Goal: Task Accomplishment & Management: Complete application form

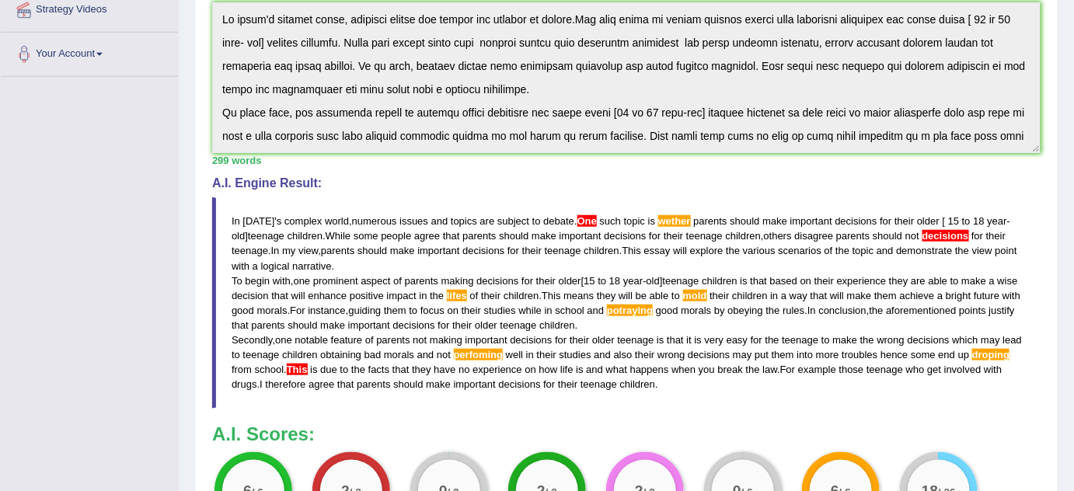
scroll to position [93, 0]
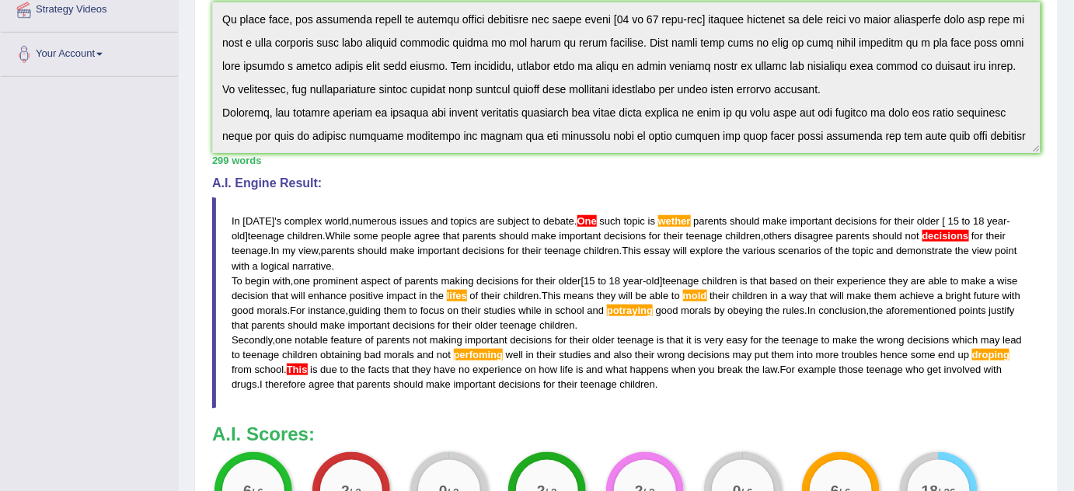
click at [480, 351] on span "perfoming" at bounding box center [479, 355] width 50 height 12
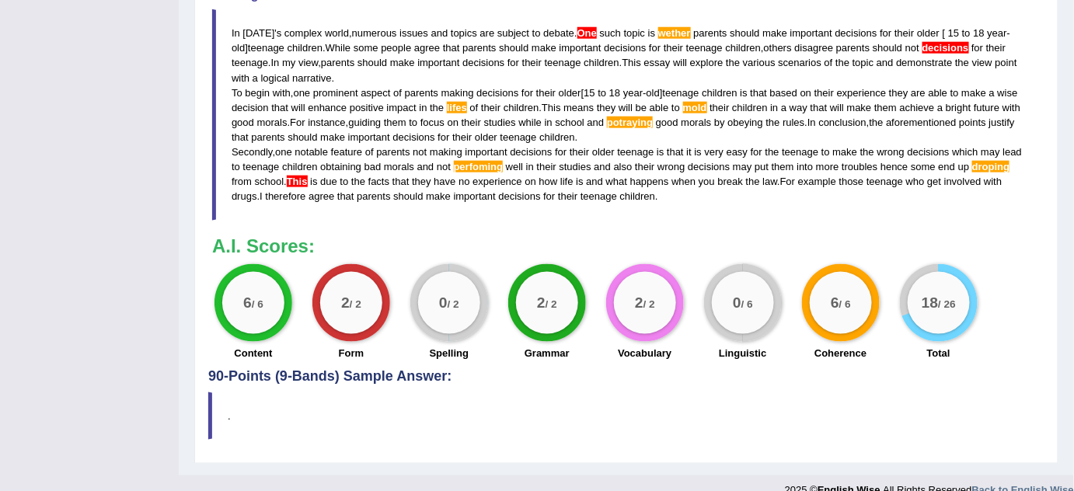
scroll to position [564, 0]
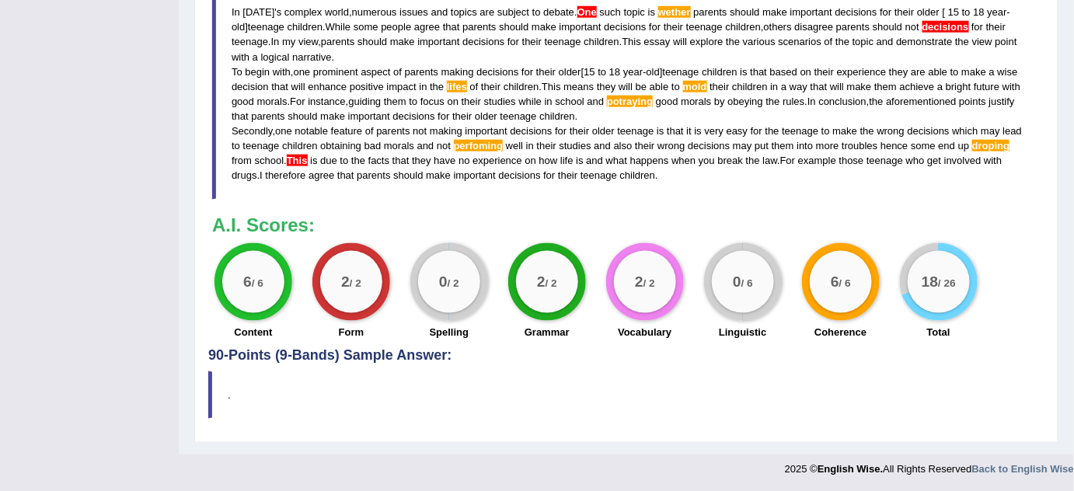
click at [749, 294] on div "0 / 6" at bounding box center [743, 282] width 62 height 62
click at [244, 19] on blockquote "In today ' s complex world , numerous issues and topics are subject to debate .…" at bounding box center [626, 93] width 829 height 211
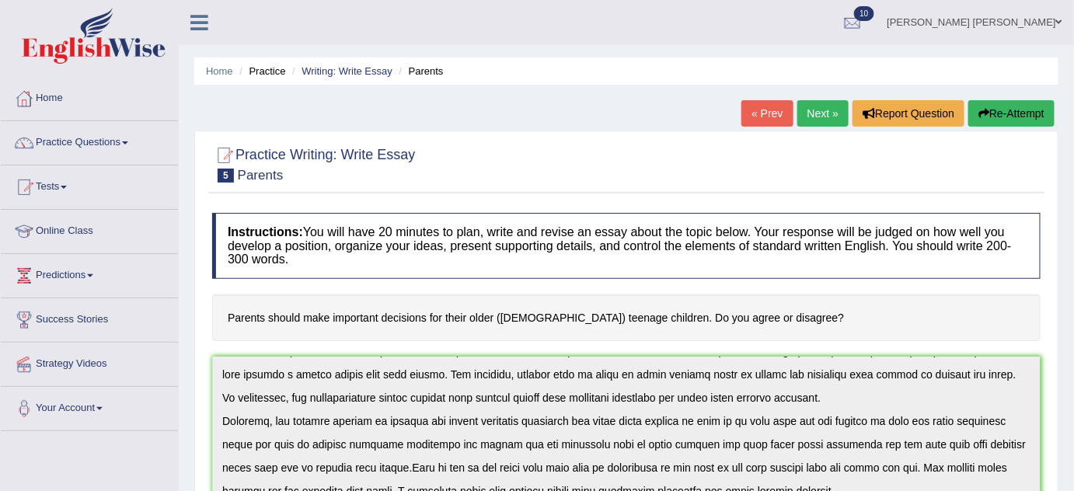
scroll to position [140, 0]
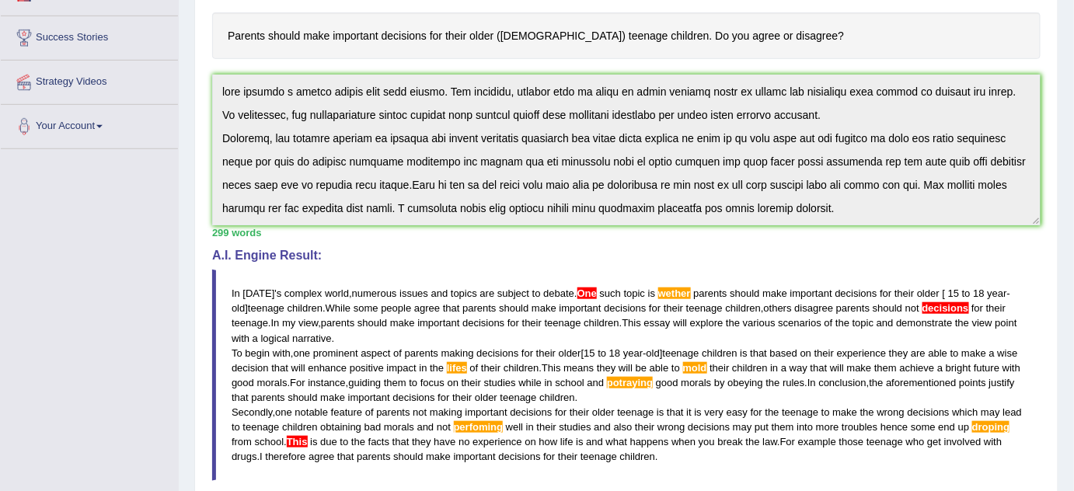
click at [208, 175] on div "Instructions: You will have 20 minutes to plan, write and revise an essay about…" at bounding box center [626, 276] width 836 height 707
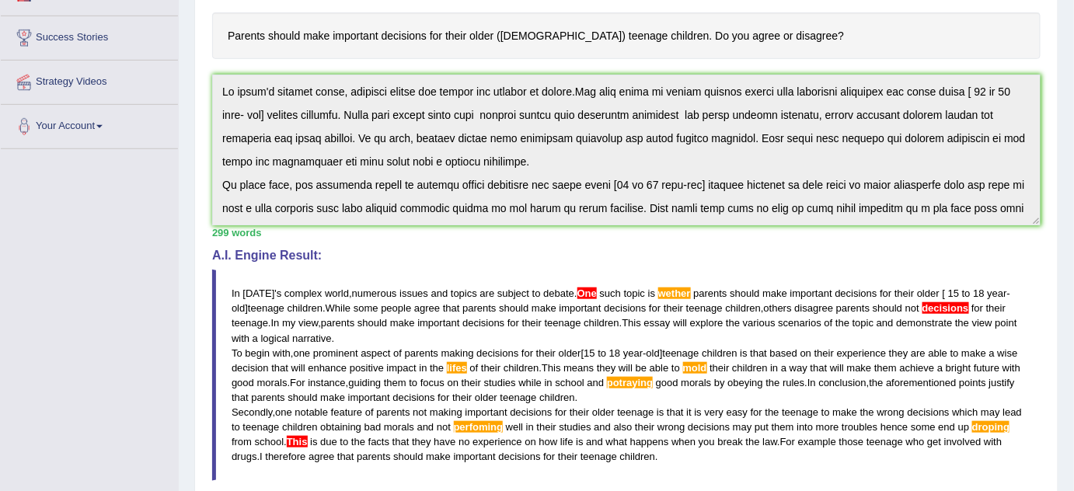
scroll to position [0, 0]
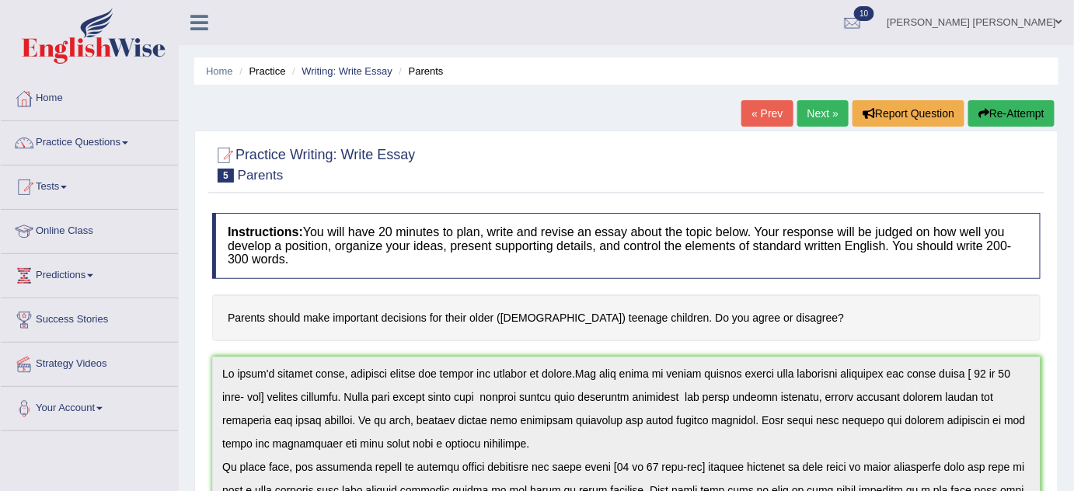
click at [766, 112] on link "« Prev" at bounding box center [767, 113] width 51 height 26
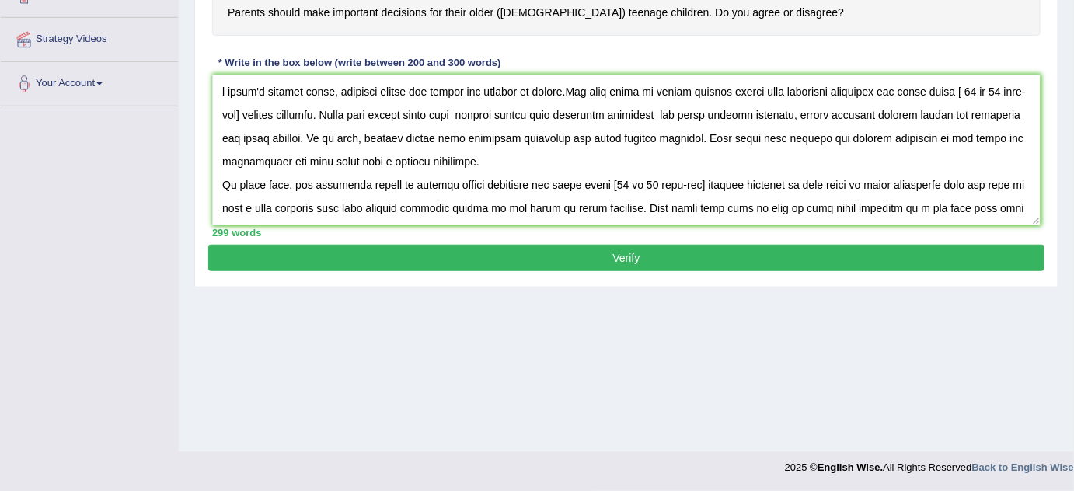
click at [222, 89] on textarea at bounding box center [626, 150] width 829 height 151
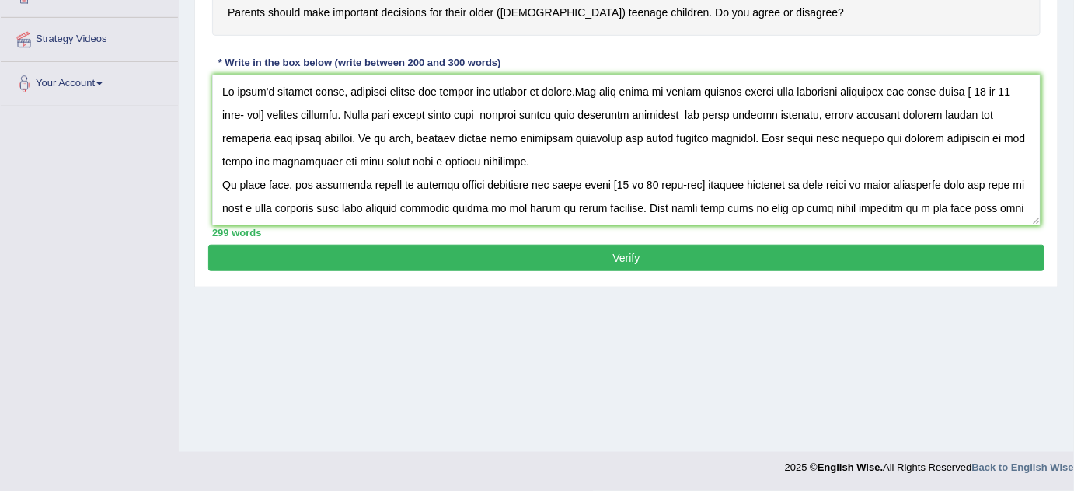
click at [591, 86] on textarea at bounding box center [626, 150] width 829 height 151
click at [688, 89] on textarea at bounding box center [626, 150] width 829 height 151
click at [719, 113] on textarea at bounding box center [626, 150] width 829 height 151
click at [268, 136] on textarea at bounding box center [626, 150] width 829 height 151
click at [1019, 108] on textarea at bounding box center [626, 150] width 829 height 151
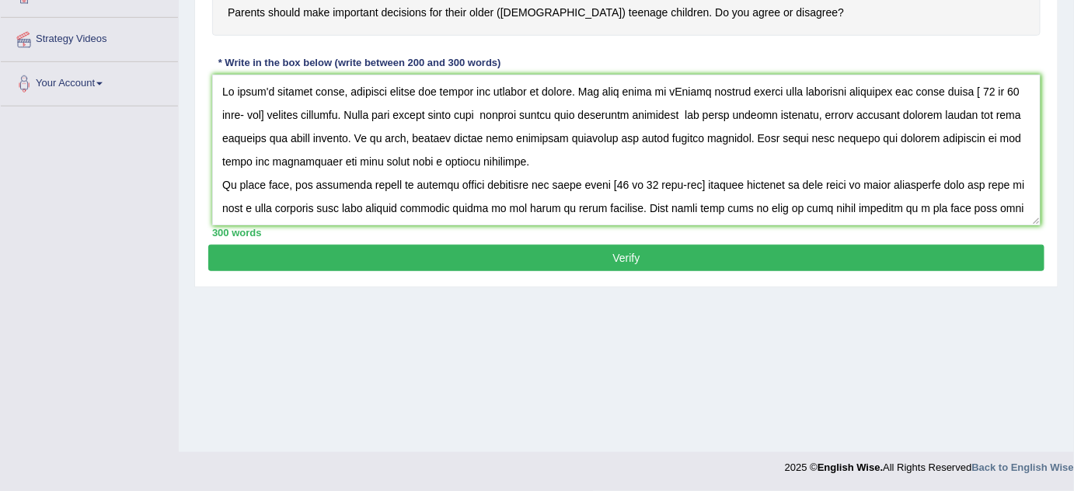
click at [634, 136] on textarea at bounding box center [626, 150] width 829 height 151
click at [290, 136] on textarea at bounding box center [626, 150] width 829 height 151
click at [634, 134] on textarea at bounding box center [626, 150] width 829 height 151
click at [533, 184] on textarea at bounding box center [626, 150] width 829 height 151
click at [535, 204] on textarea at bounding box center [626, 150] width 829 height 151
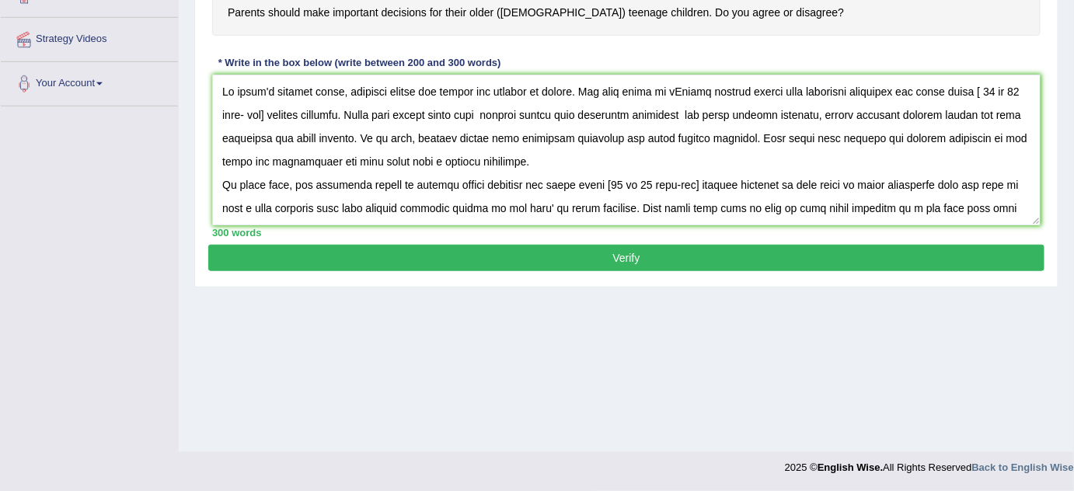
click at [514, 202] on textarea at bounding box center [626, 150] width 829 height 151
click at [516, 202] on textarea at bounding box center [626, 150] width 829 height 151
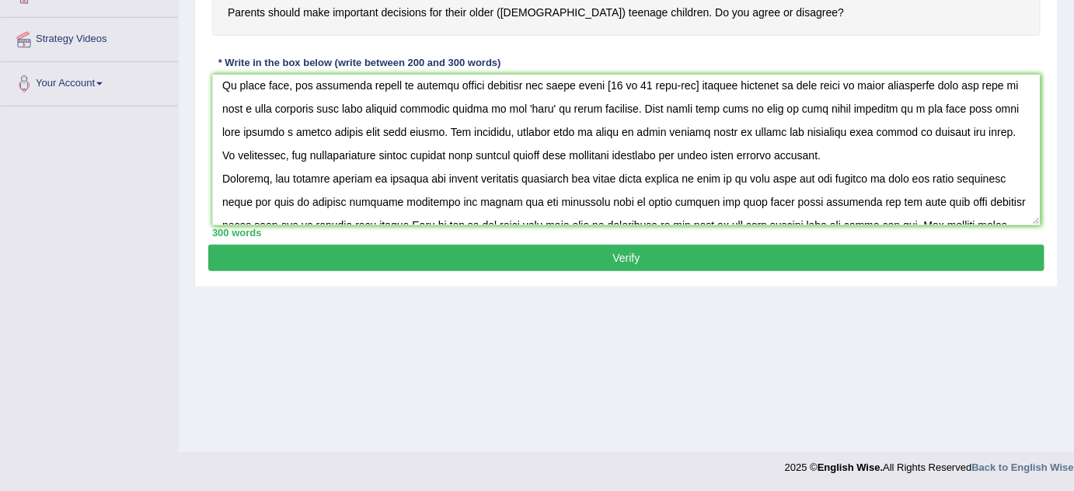
scroll to position [139, 0]
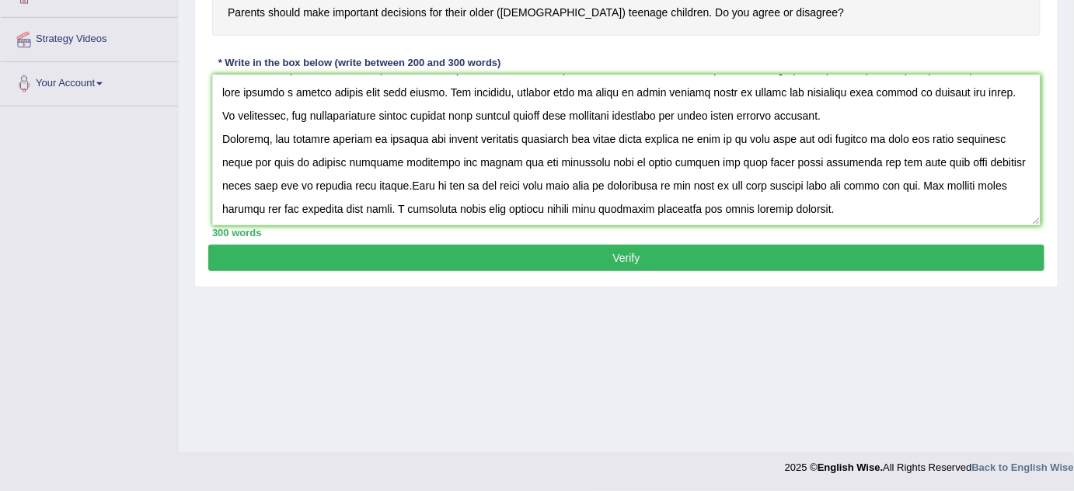
click at [777, 87] on textarea at bounding box center [626, 150] width 829 height 151
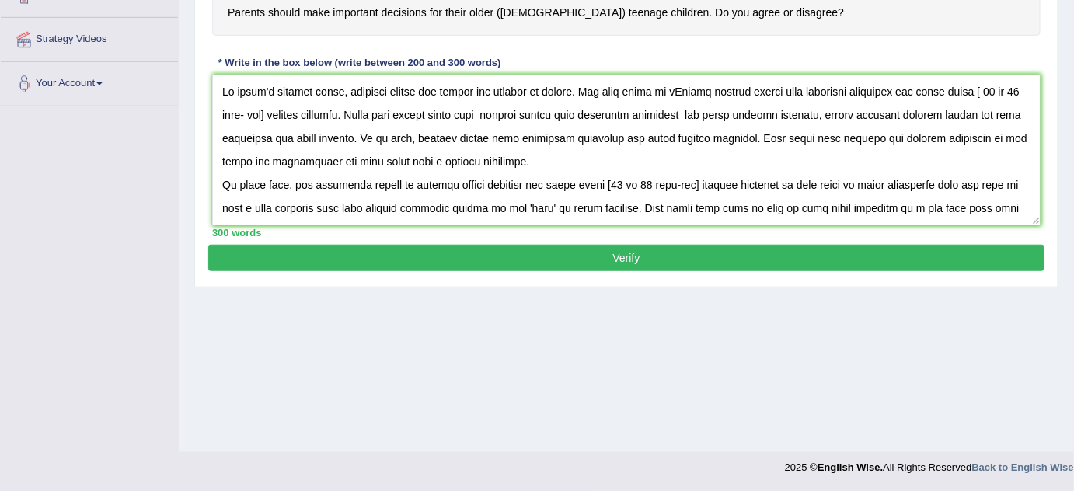
click at [778, 204] on textarea at bounding box center [626, 150] width 829 height 151
click at [785, 202] on textarea at bounding box center [626, 150] width 829 height 151
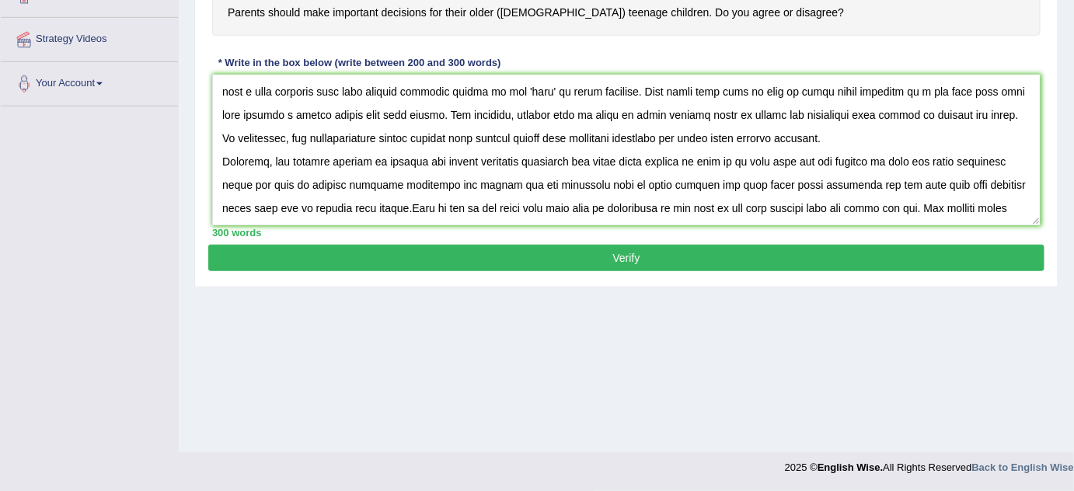
scroll to position [139, 0]
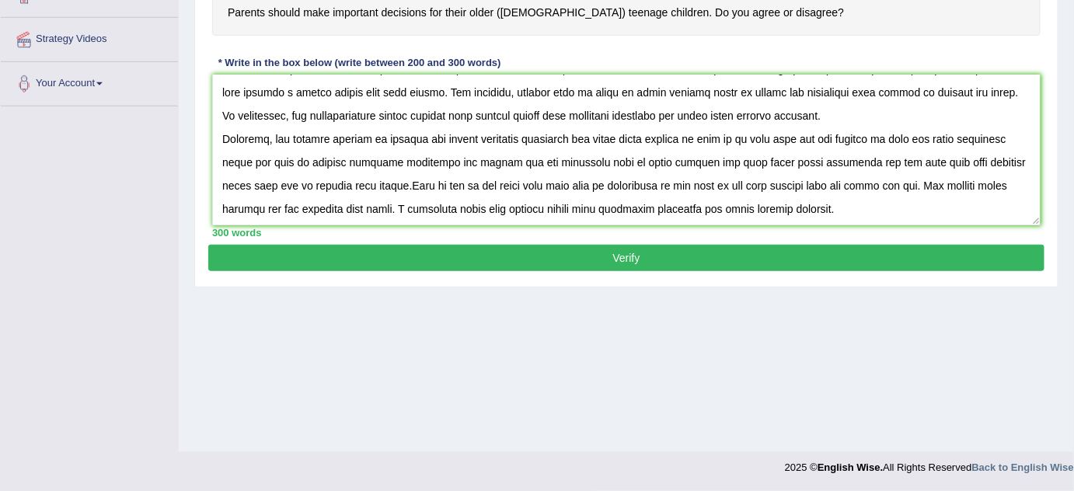
click at [418, 177] on textarea at bounding box center [626, 150] width 829 height 151
type textarea "In [DATE] complex world, numerous issues and topics are subject to debate. One …"
click at [452, 241] on div "Instructions: You will have 20 minutes to plan, write and revise an essay about…" at bounding box center [626, 72] width 836 height 345
click at [455, 247] on button "Verify" at bounding box center [626, 258] width 836 height 26
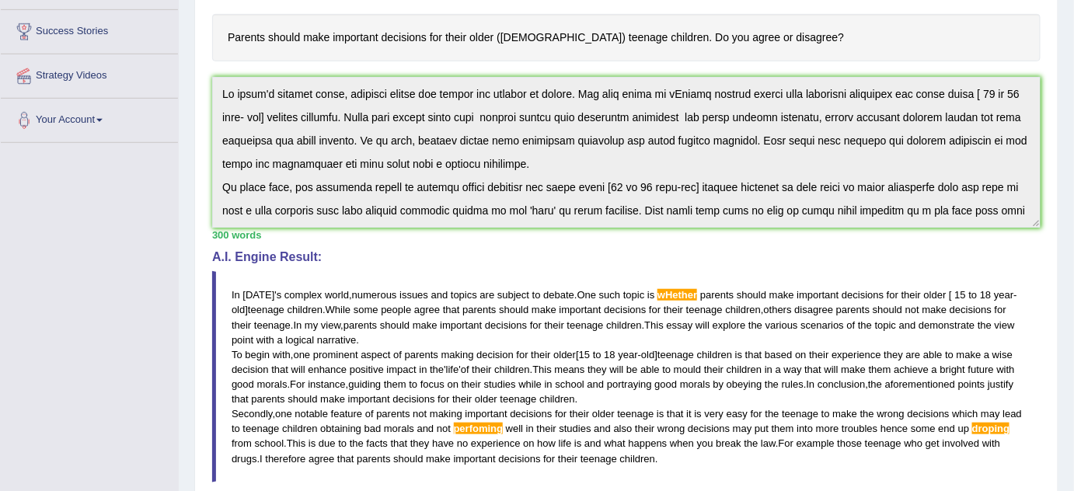
scroll to position [6, 0]
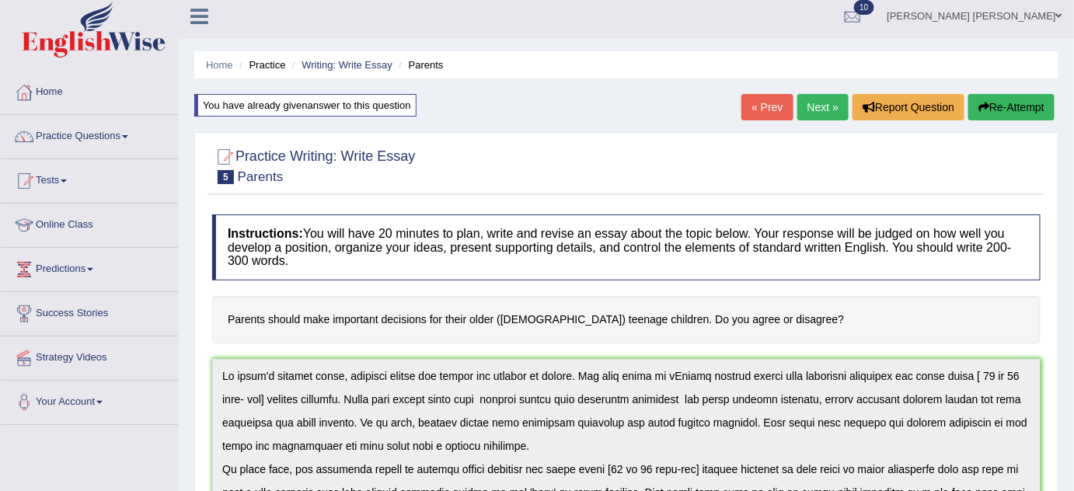
click at [767, 106] on link "« Prev" at bounding box center [767, 107] width 51 height 26
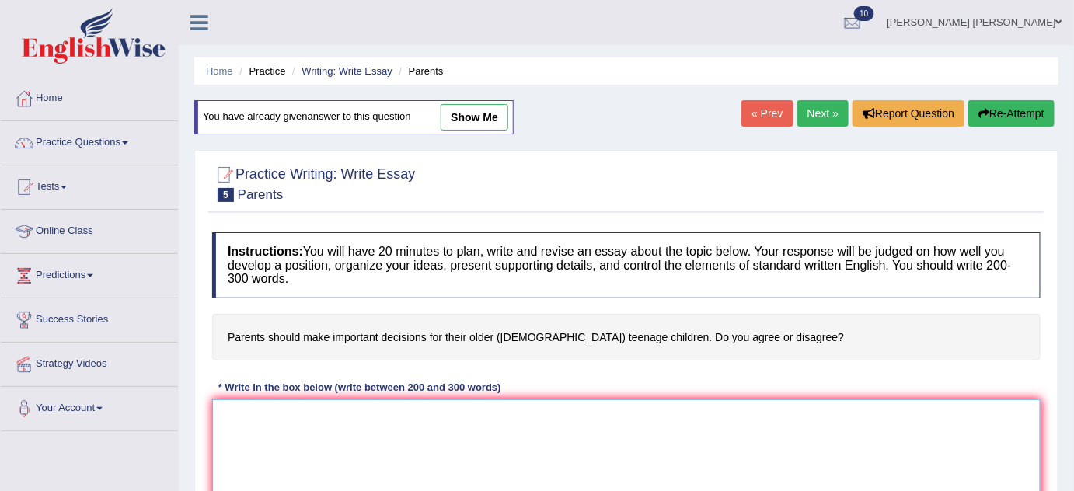
paste textarea "n [DATE] complex world, numerous issues and topics are subject to debate. One s…"
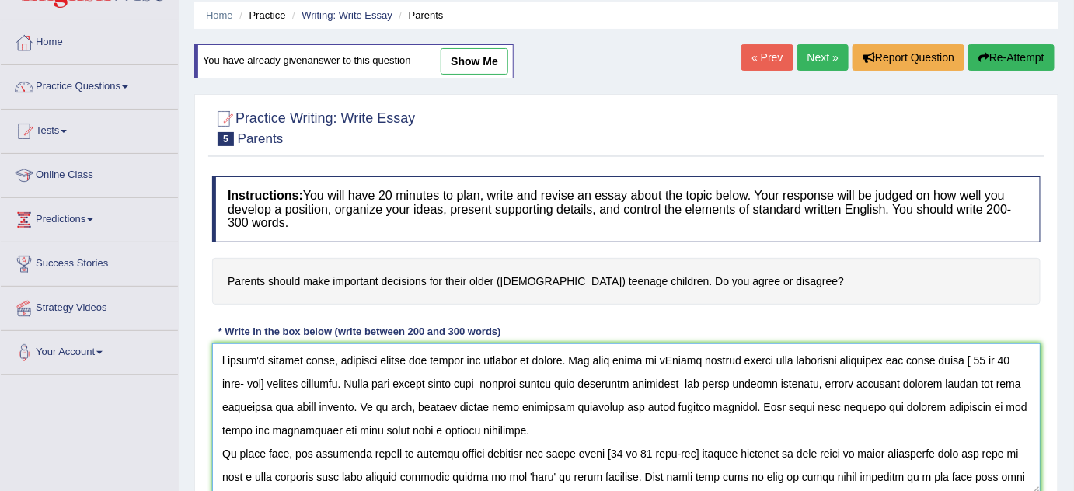
click at [220, 358] on textarea at bounding box center [626, 419] width 829 height 151
click at [696, 360] on textarea at bounding box center [626, 419] width 829 height 151
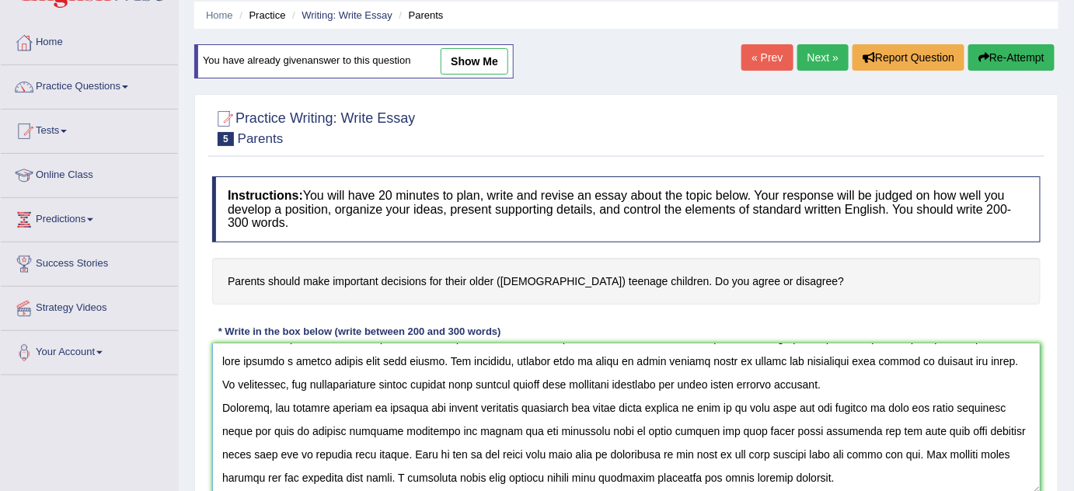
click at [564, 425] on textarea at bounding box center [626, 419] width 829 height 151
click at [337, 451] on textarea at bounding box center [626, 419] width 829 height 151
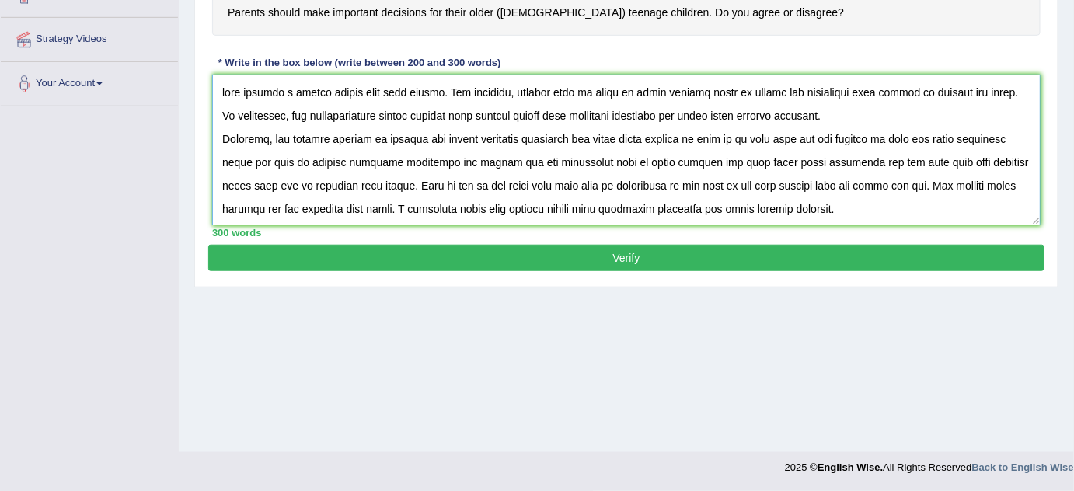
type textarea "In today's complex world, numerous issues and topics are subject to debate. One…"
click at [547, 267] on button "Verify" at bounding box center [626, 258] width 836 height 26
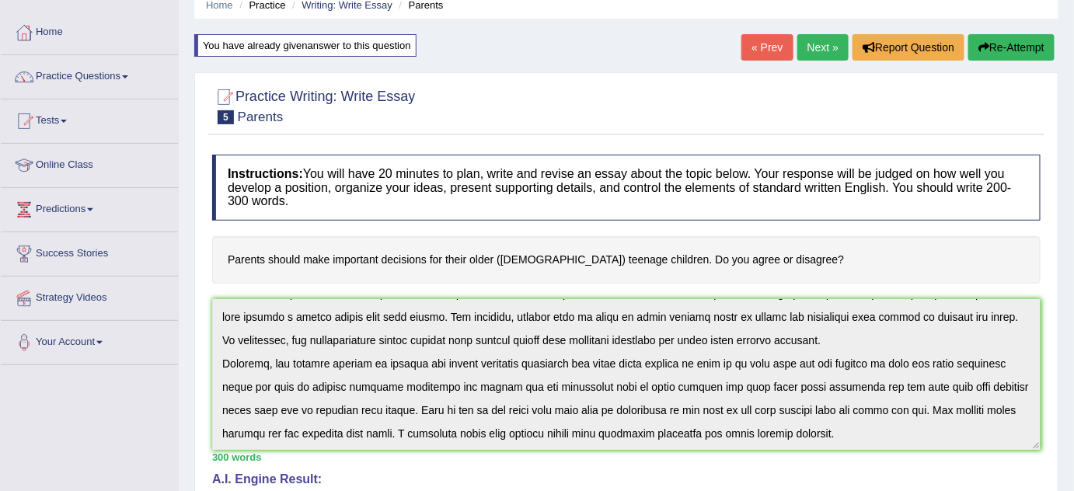
scroll to position [0, 0]
